Goal: Entertainment & Leisure: Consume media (video, audio)

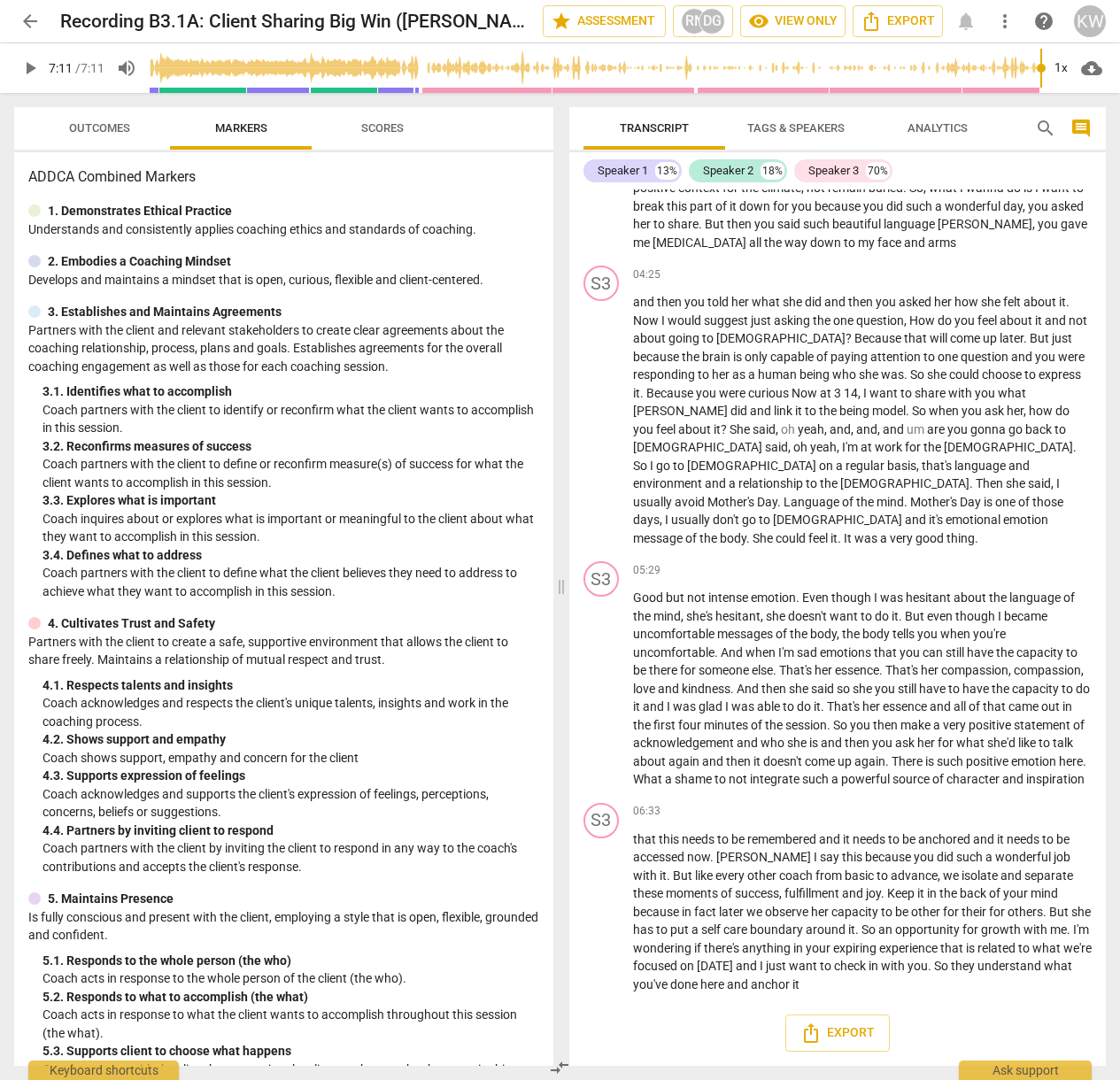
scroll to position [1896, 0]
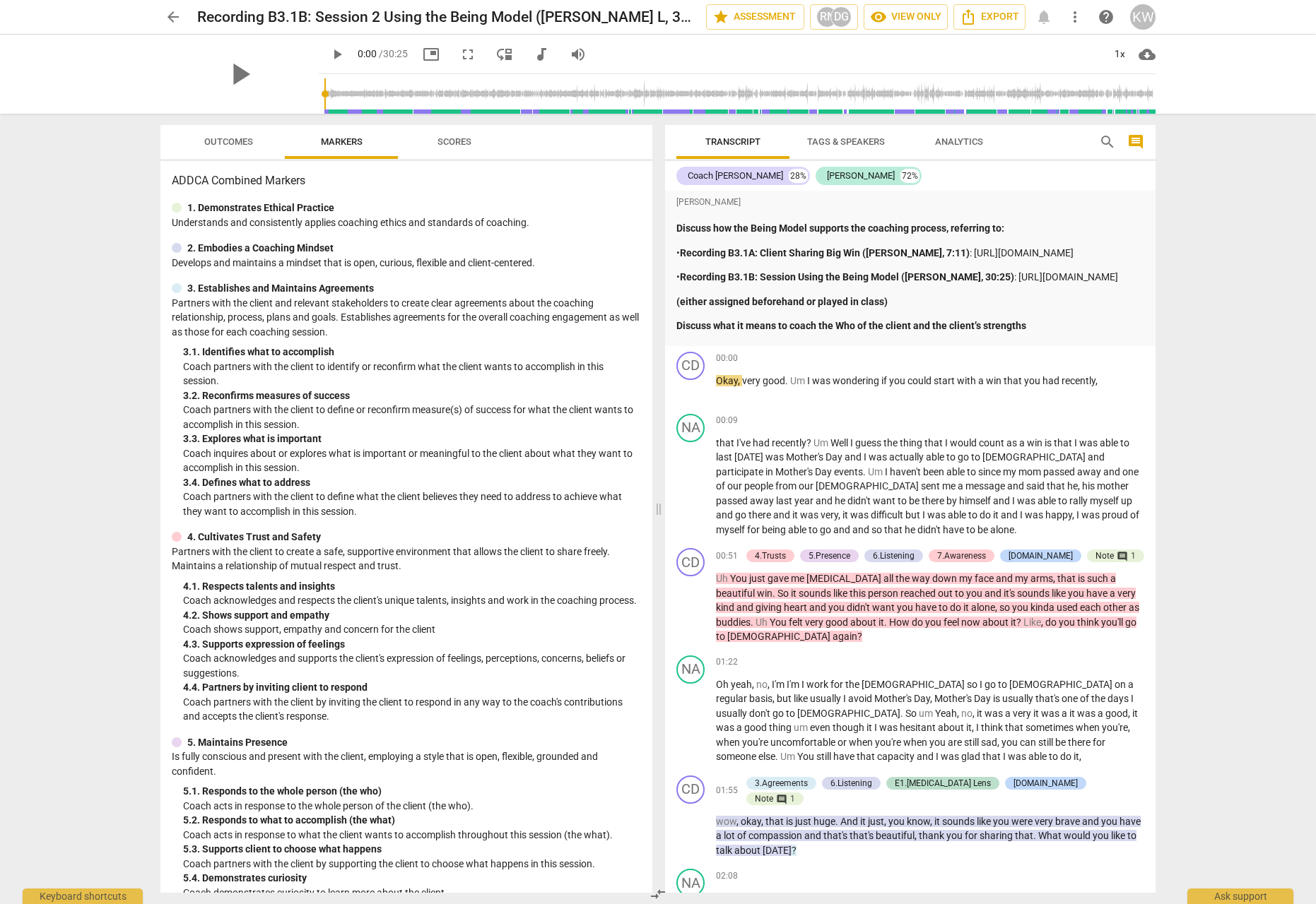
click at [267, 73] on div "play_arrow" at bounding box center [239, 74] width 158 height 79
click at [226, 71] on span "play_arrow" at bounding box center [240, 74] width 37 height 37
click at [426, 54] on span "picture_in_picture" at bounding box center [431, 54] width 17 height 17
click at [438, 50] on span "picture_in_picture" at bounding box center [431, 54] width 26 height 17
click at [466, 52] on span "fullscreen" at bounding box center [468, 54] width 17 height 17
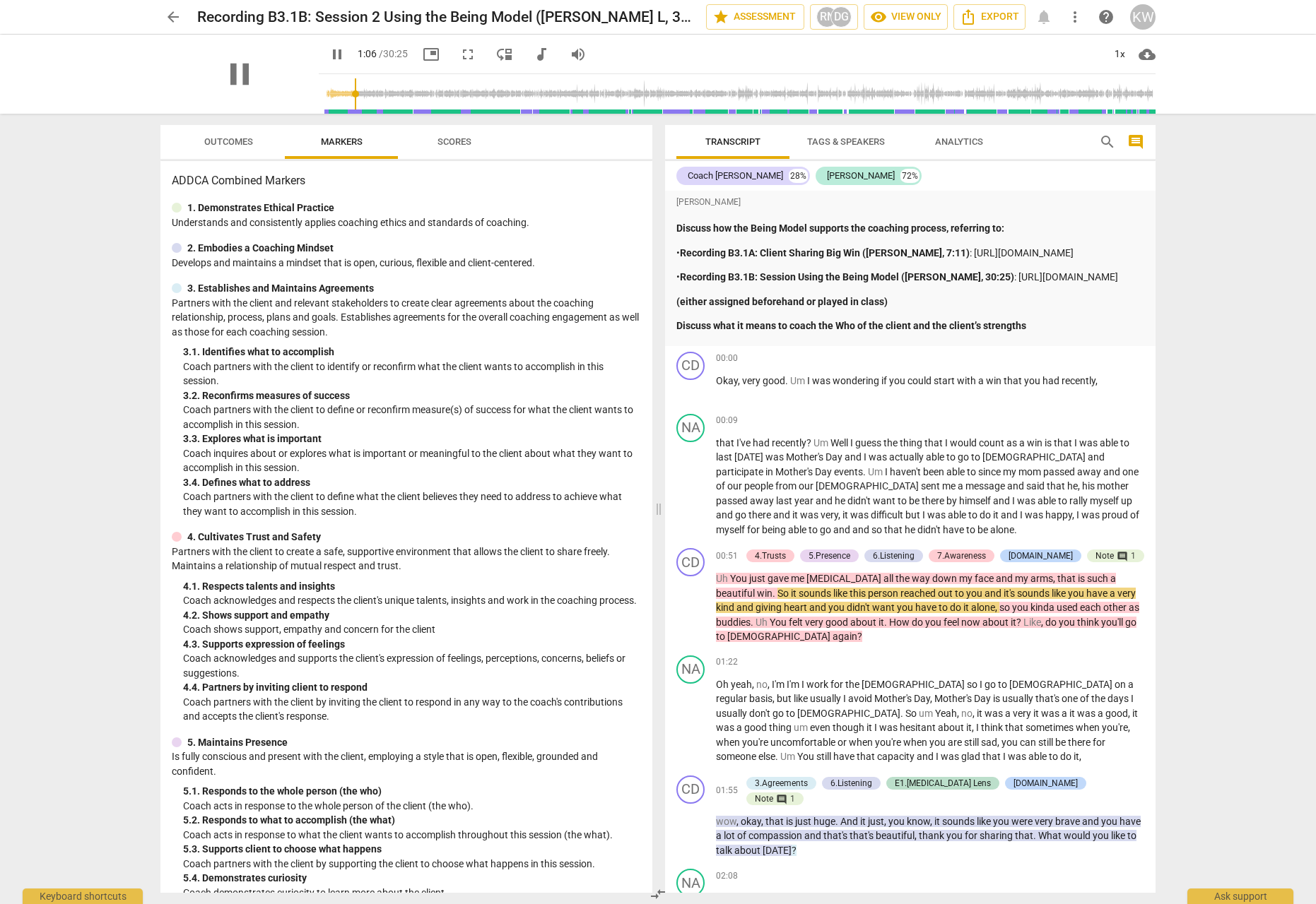
click at [270, 92] on div "pause" at bounding box center [239, 74] width 158 height 79
click at [461, 54] on span "fullscreen" at bounding box center [468, 54] width 17 height 17
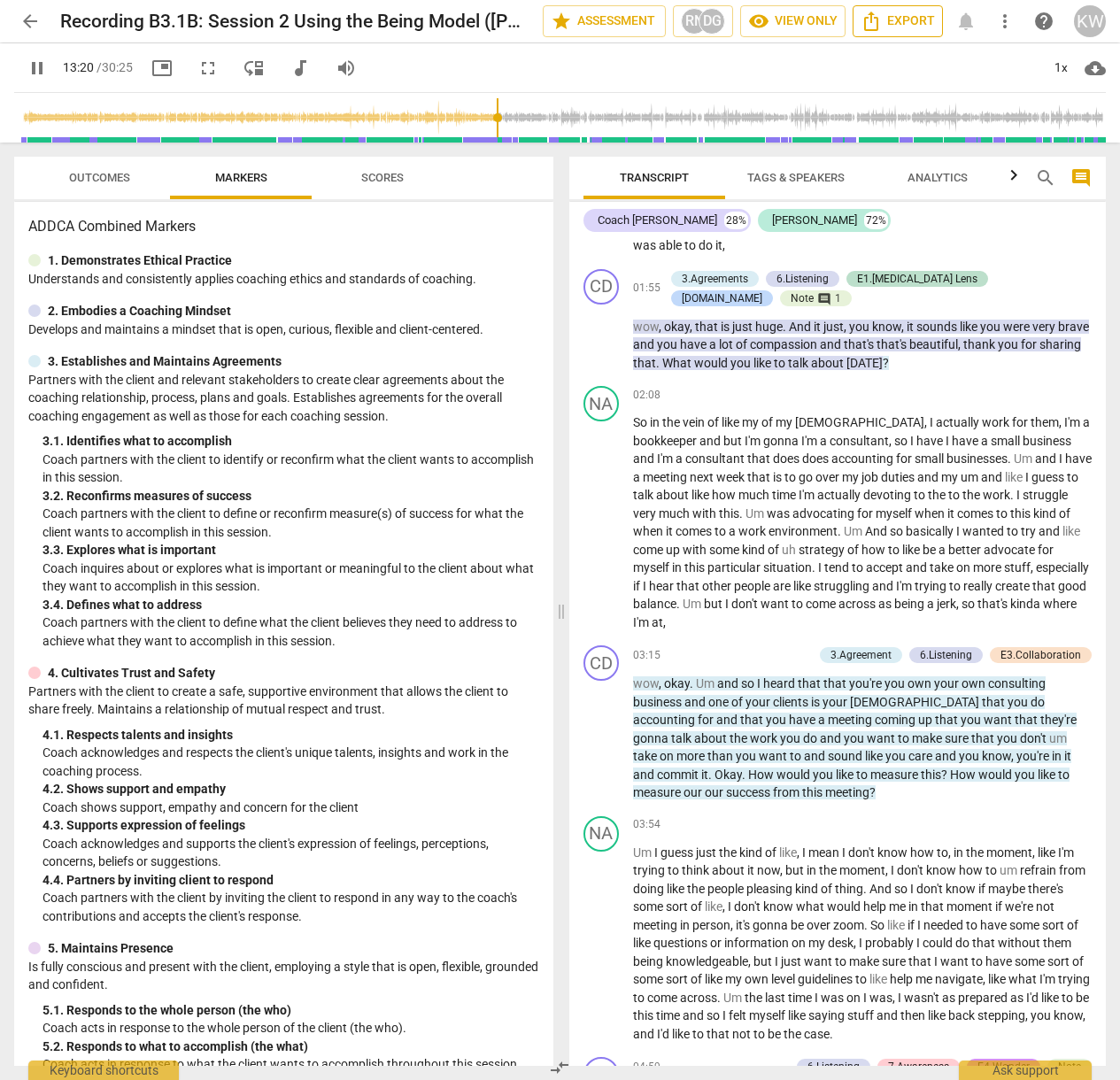
scroll to position [5076, 0]
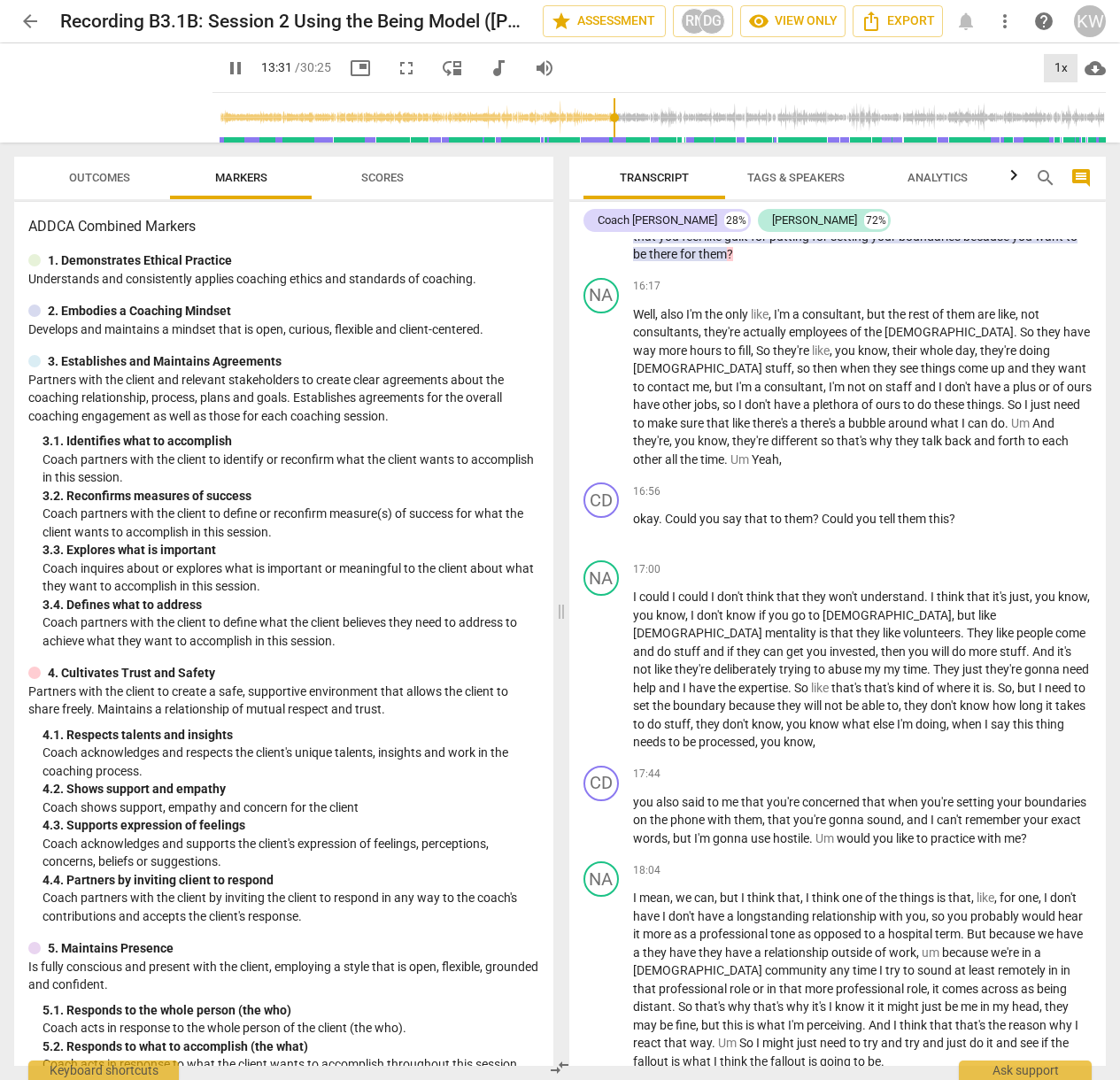
click at [1064, 70] on div "1x" at bounding box center [1060, 68] width 34 height 29
click at [1068, 217] on li "2x" at bounding box center [1070, 204] width 59 height 34
type input "1825"
